Goal: Information Seeking & Learning: Learn about a topic

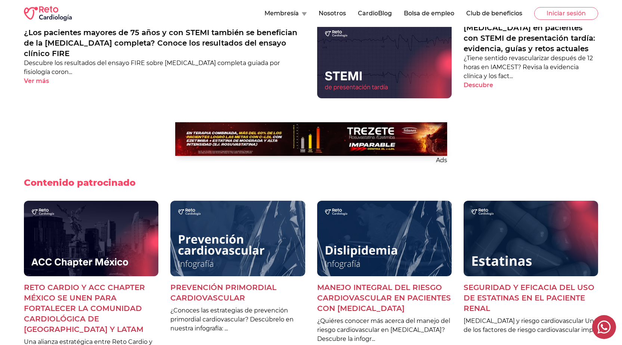
scroll to position [560, 0]
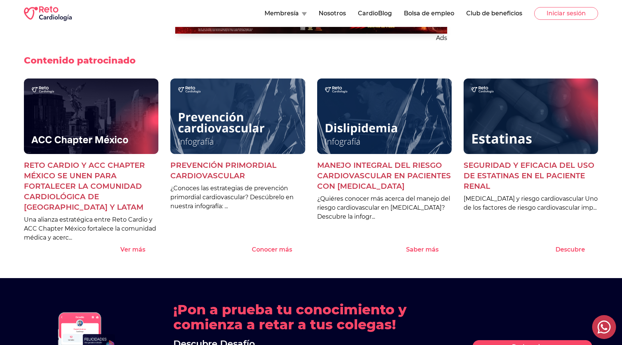
click at [101, 142] on img at bounding box center [91, 116] width 134 height 76
click at [86, 190] on p "Reto Cardio y ACC Chapter México se unen para fortalecer la comunidad cardiológ…" at bounding box center [91, 186] width 134 height 52
click at [53, 224] on p "Una alianza estratégica entre Reto Cardio y ACC Chapter México fortalece la com…" at bounding box center [91, 228] width 134 height 27
click at [126, 249] on p "Ver más" at bounding box center [132, 249] width 25 height 9
click at [139, 251] on p "Ver más" at bounding box center [132, 249] width 25 height 9
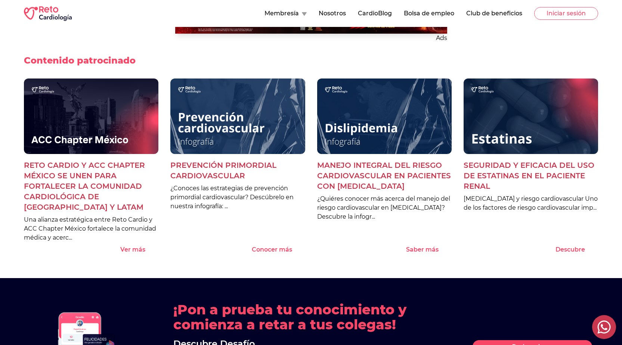
click at [139, 251] on p "Ver más" at bounding box center [132, 249] width 25 height 9
click at [278, 248] on p "Conocer más" at bounding box center [272, 249] width 40 height 9
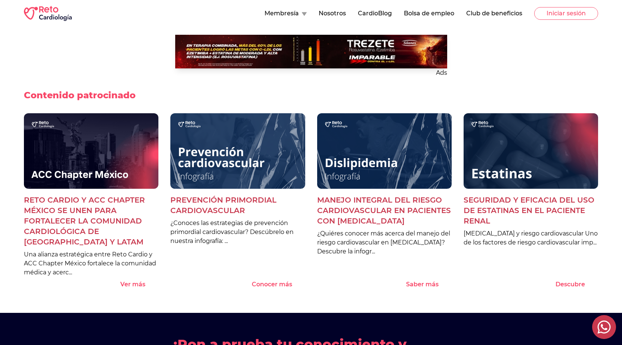
scroll to position [635, 0]
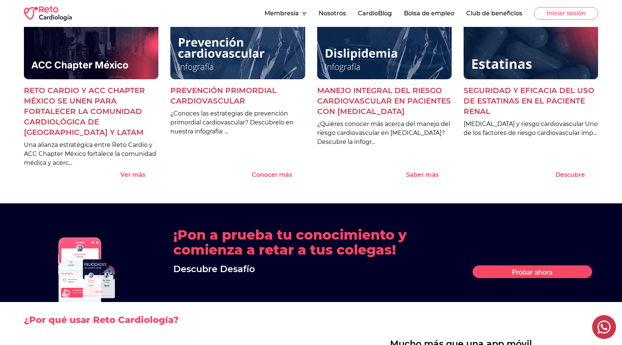
click at [128, 95] on p "Reto Cardio y ACC Chapter México se unen para fortalecer la comunidad cardiológ…" at bounding box center [91, 111] width 134 height 52
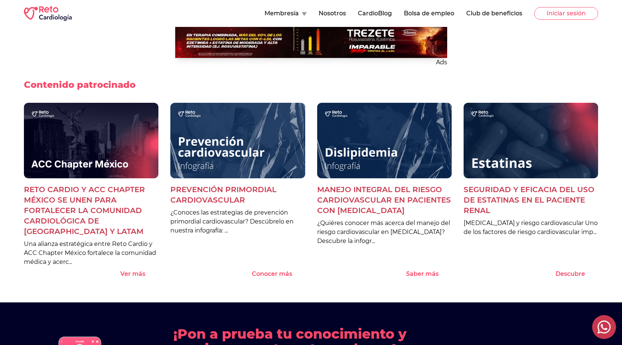
scroll to position [523, 0]
